Goal: Find specific page/section: Find specific page/section

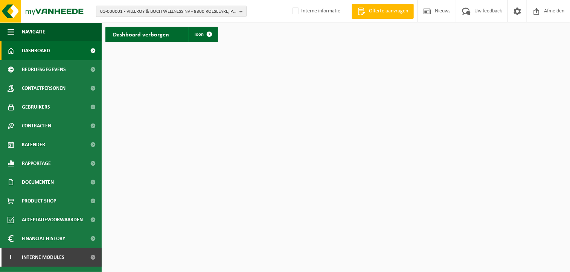
click at [140, 12] on span "01-000001 - VILLEROY & BOCH WELLNESS NV - 8800 ROESELARE, POPULIERSTRAAT 1" at bounding box center [168, 11] width 136 height 11
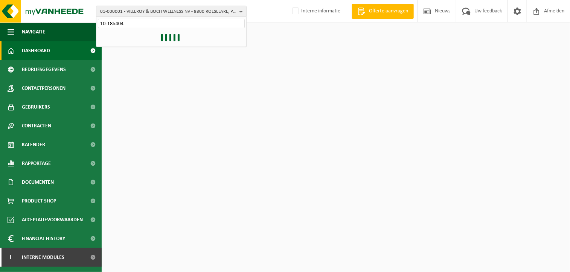
type input "10-185404"
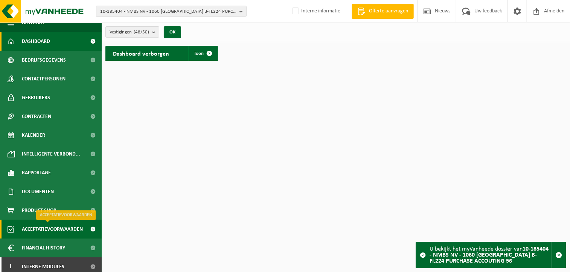
scroll to position [14, 0]
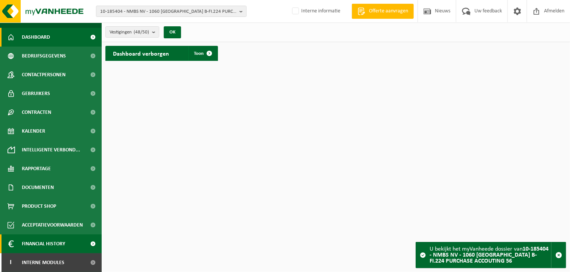
click at [50, 240] on span "Financial History" at bounding box center [43, 244] width 43 height 19
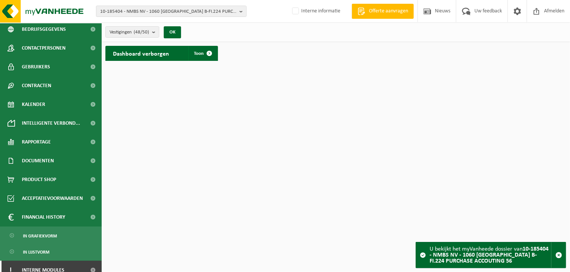
scroll to position [48, 0]
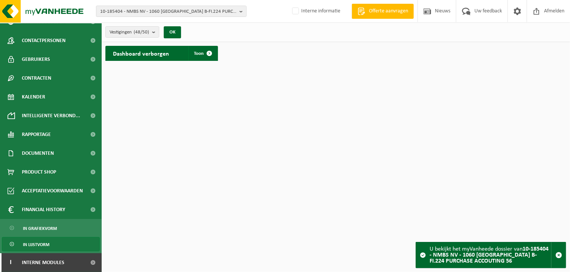
click at [46, 243] on span "In lijstvorm" at bounding box center [36, 245] width 26 height 14
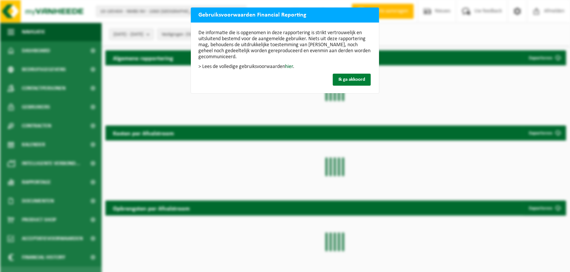
click at [352, 81] on span "Ik ga akkoord" at bounding box center [351, 79] width 27 height 5
